Goal: Task Accomplishment & Management: Manage account settings

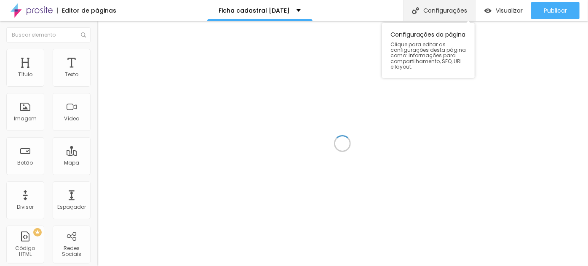
click at [437, 13] on div "Configurações" at bounding box center [439, 10] width 72 height 21
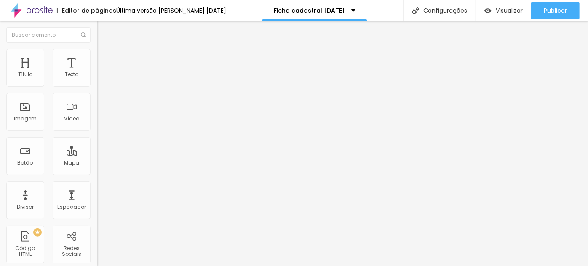
type input "/natalvip2025"
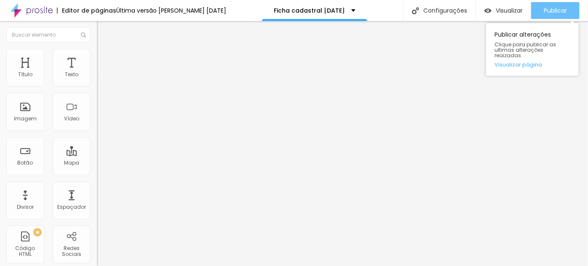
click at [553, 11] on span "Publicar" at bounding box center [555, 10] width 23 height 7
click at [557, 7] on span "Publicar" at bounding box center [555, 10] width 23 height 7
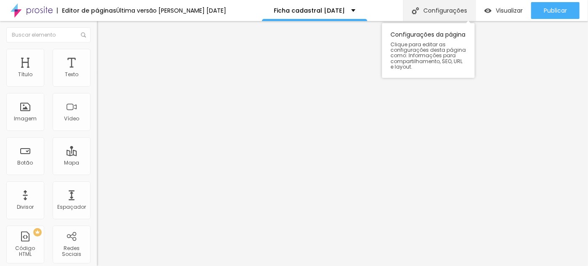
click at [431, 9] on div "Configurações" at bounding box center [439, 10] width 72 height 21
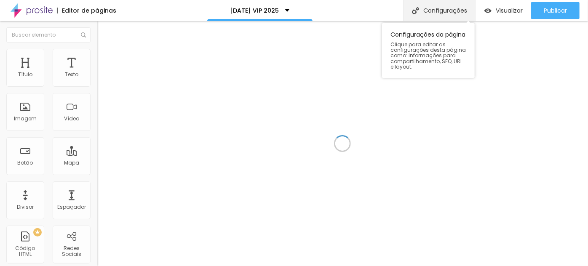
click at [442, 10] on div "Configurações" at bounding box center [439, 10] width 72 height 21
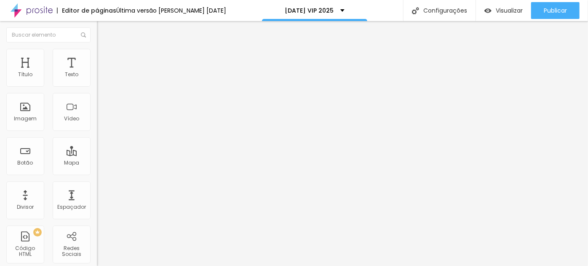
type input "/natalvip2025a"
drag, startPoint x: 443, startPoint y: 23, endPoint x: 487, endPoint y: 18, distance: 44.5
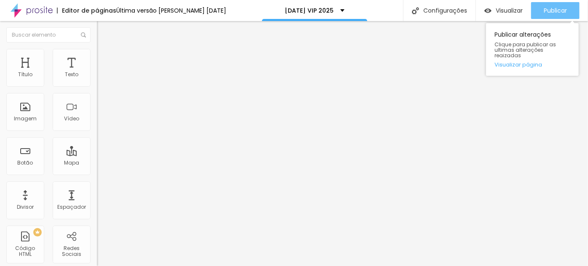
click at [543, 10] on button "Publicar" at bounding box center [555, 10] width 48 height 17
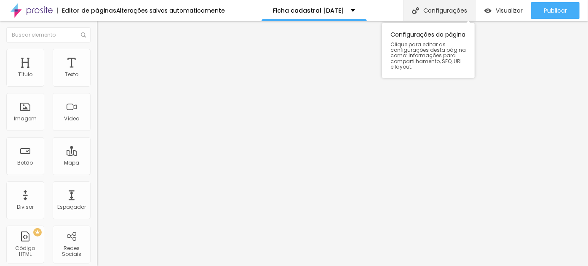
click at [442, 11] on div "Configurações" at bounding box center [439, 10] width 72 height 21
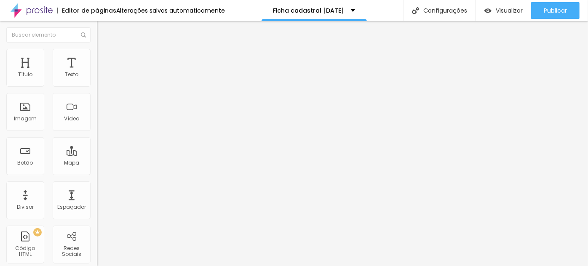
type input "/natalvip2025"
